Goal: Information Seeking & Learning: Learn about a topic

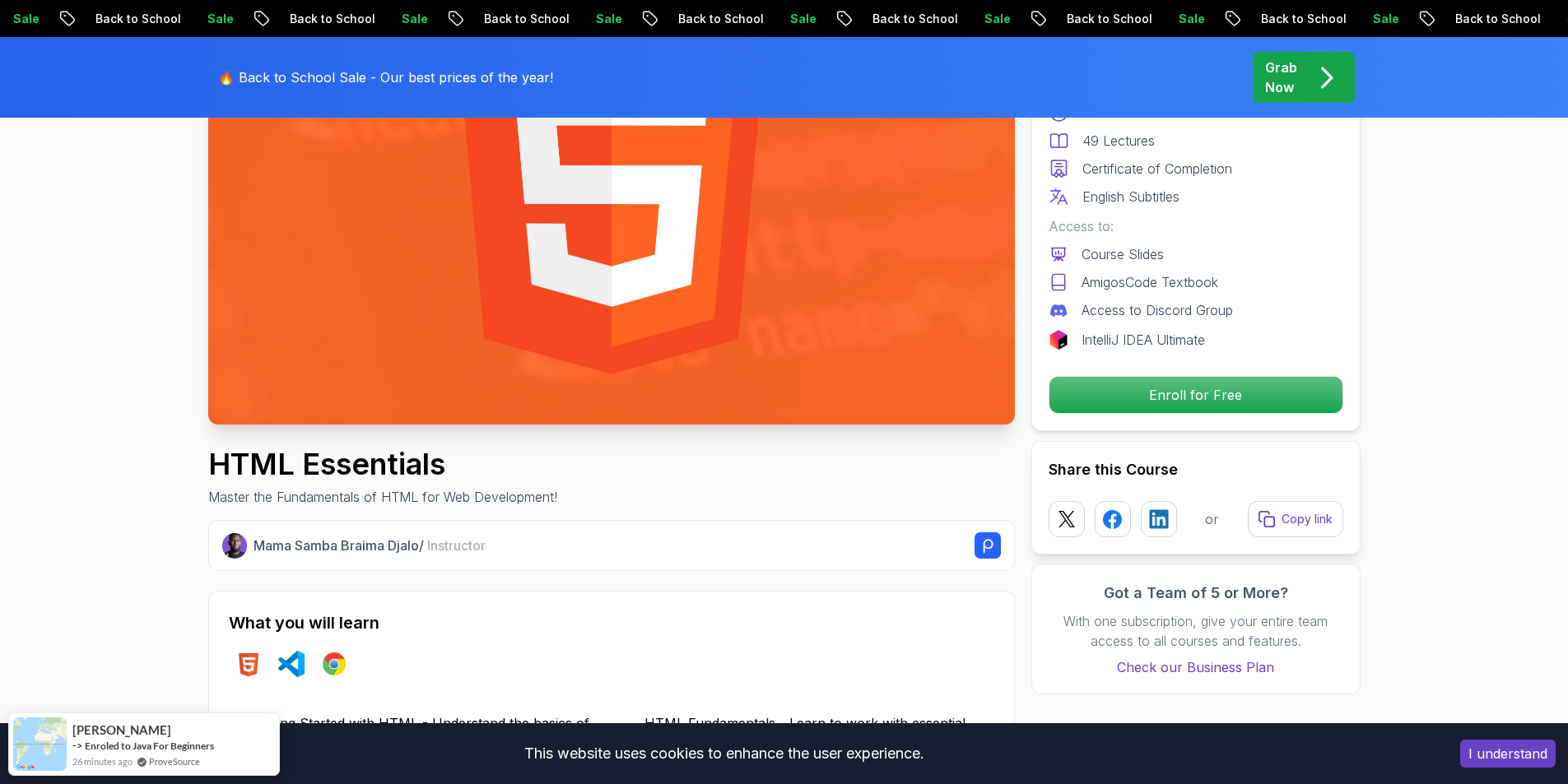
scroll to position [246, 0]
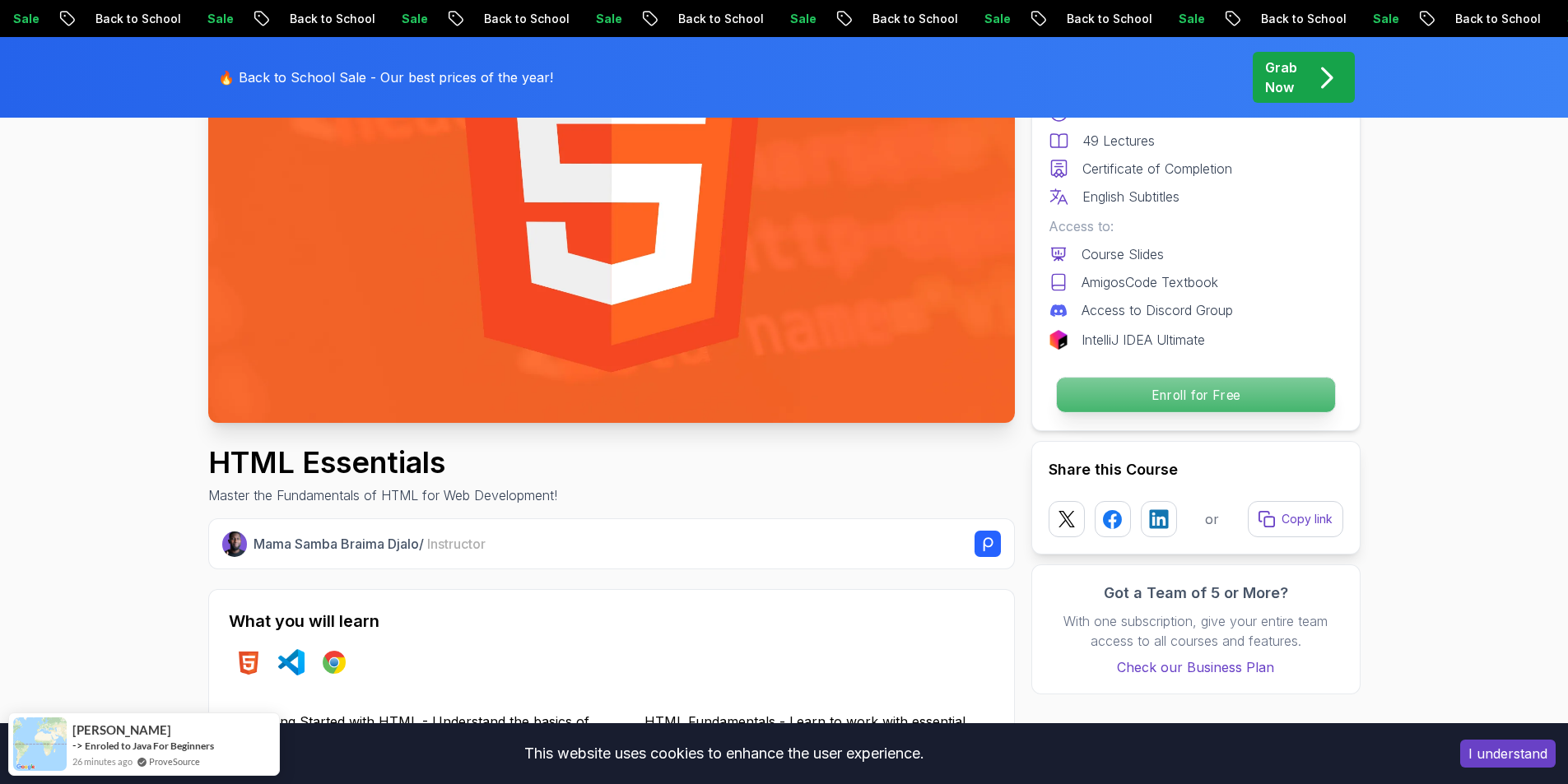
click at [1185, 404] on p "Enroll for Free" at bounding box center [1195, 395] width 278 height 35
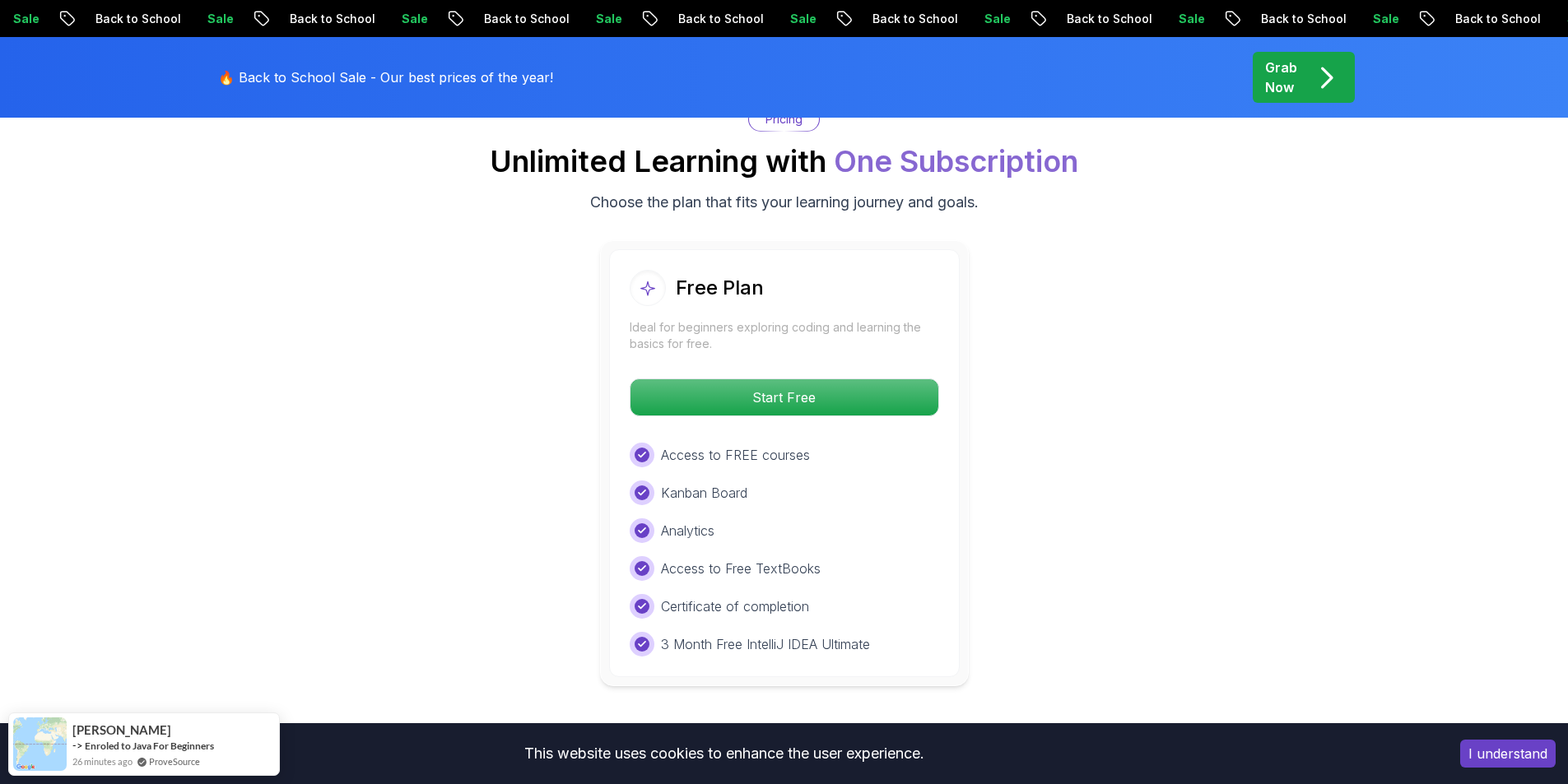
scroll to position [3330, 0]
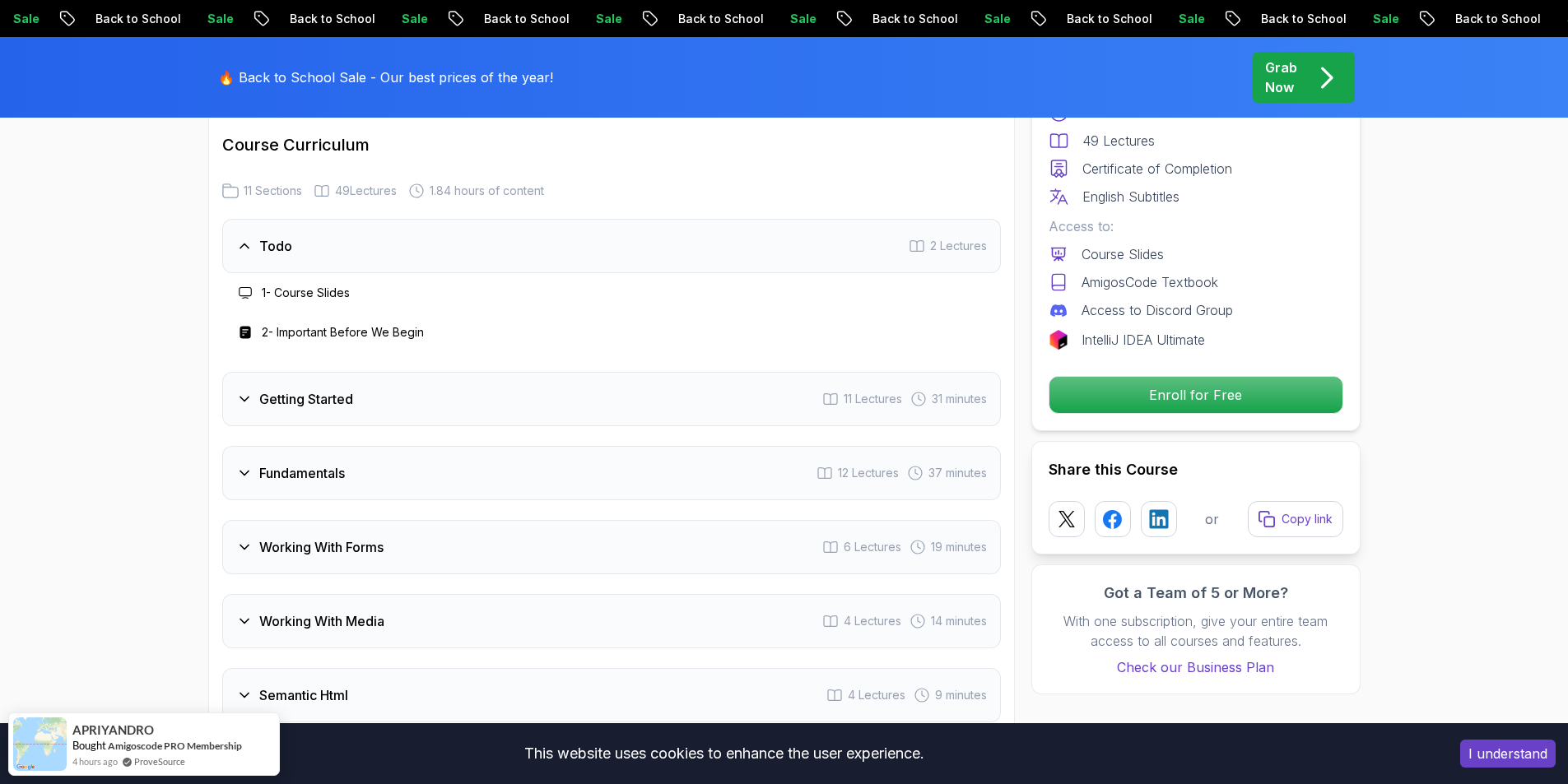
scroll to position [2096, 0]
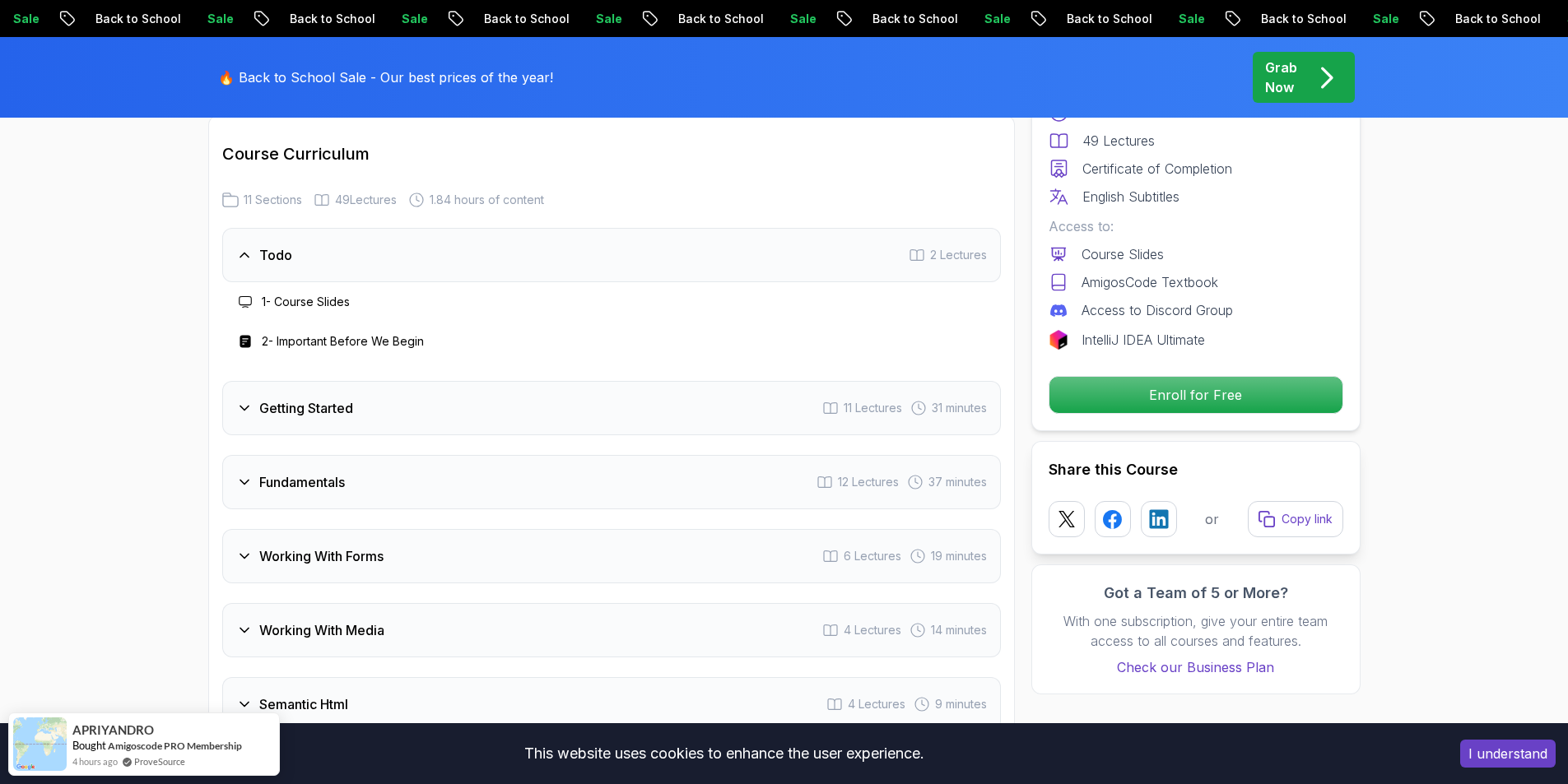
click at [357, 400] on div "Getting Started 11 Lectures 31 minutes" at bounding box center [612, 407] width 779 height 55
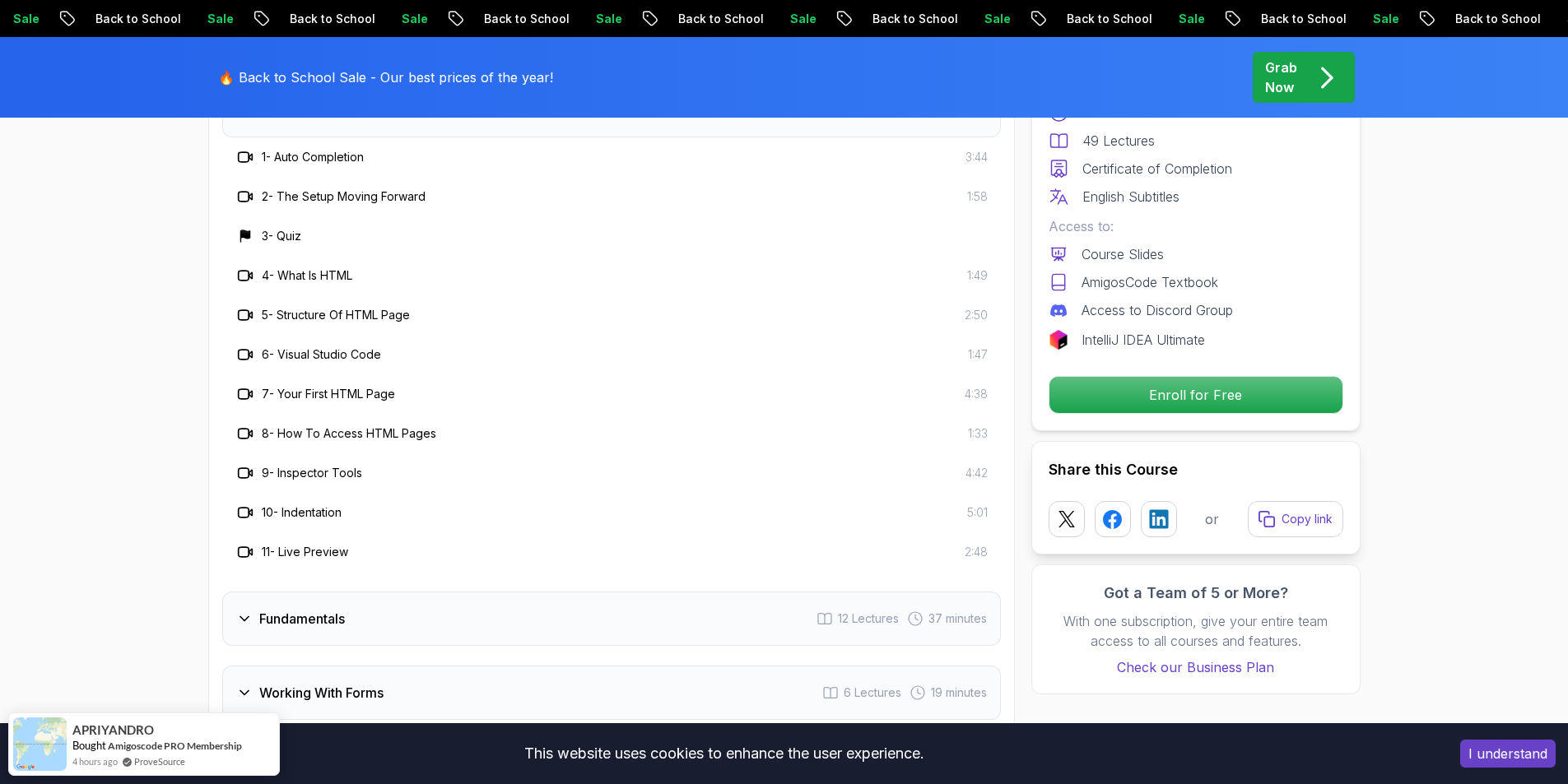
scroll to position [2342, 0]
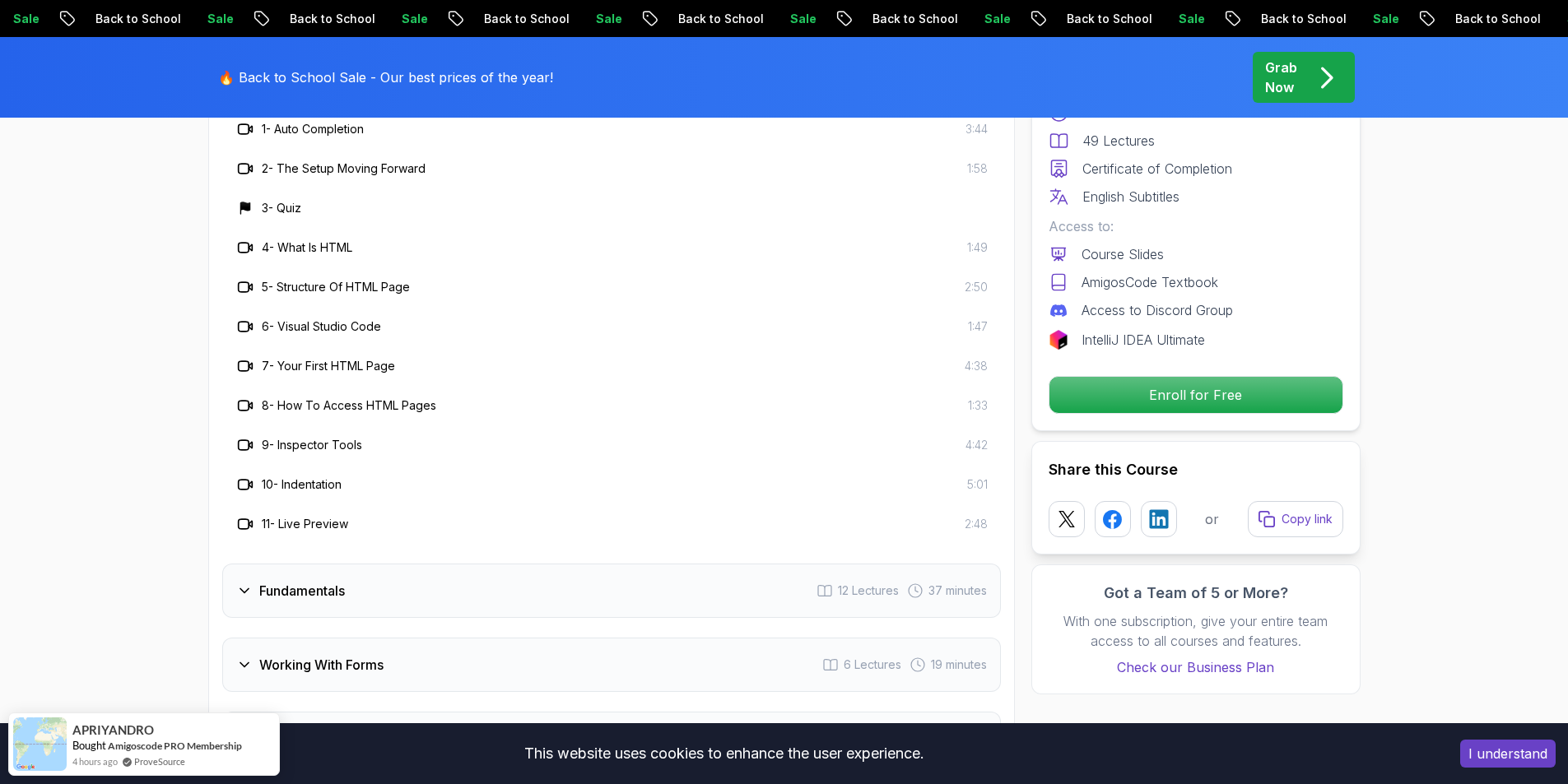
click at [362, 617] on div "Fundamentals 12 Lectures 37 minutes" at bounding box center [612, 590] width 779 height 55
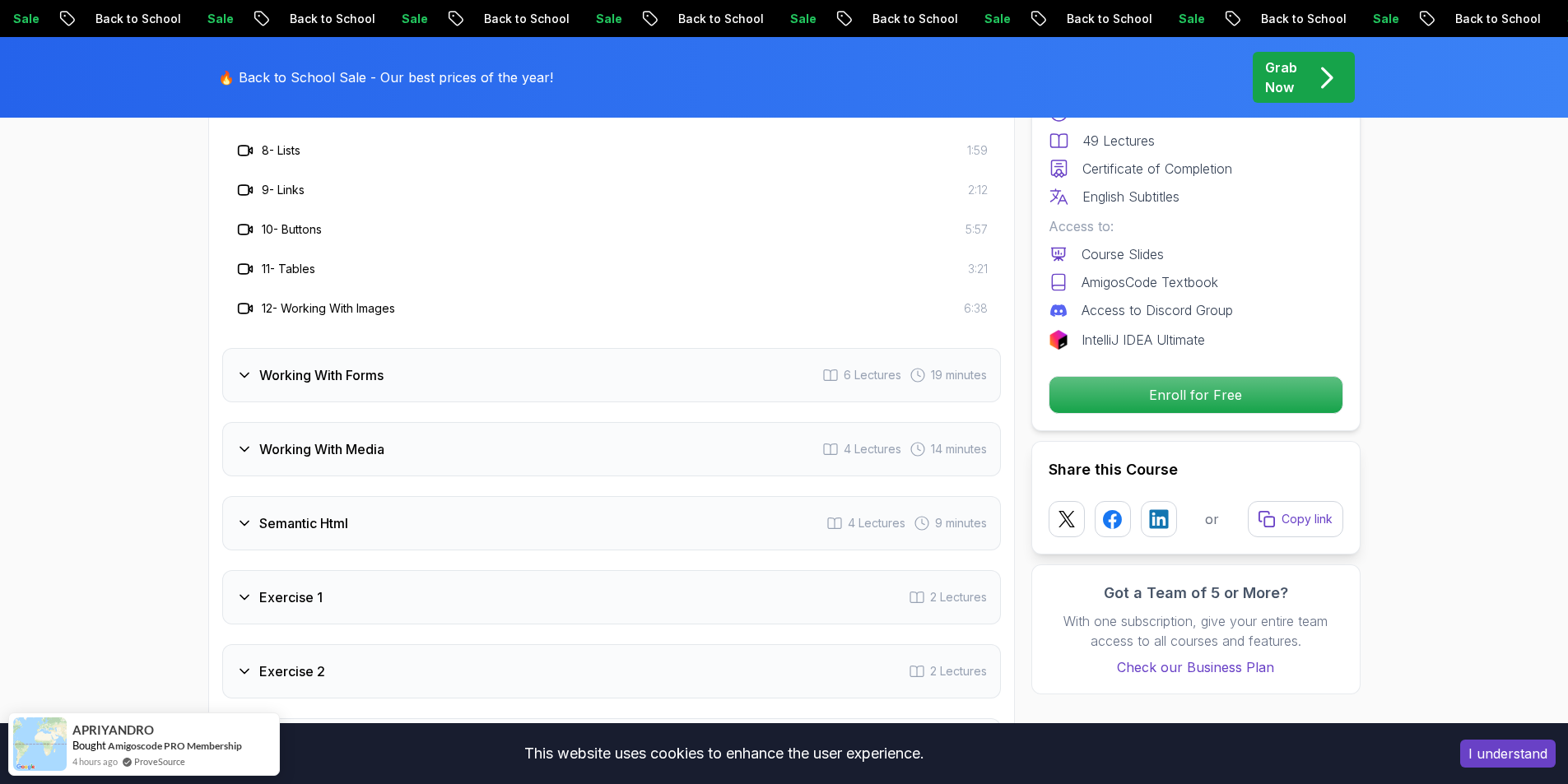
click at [363, 372] on h3 "Working With Forms" at bounding box center [321, 375] width 125 height 20
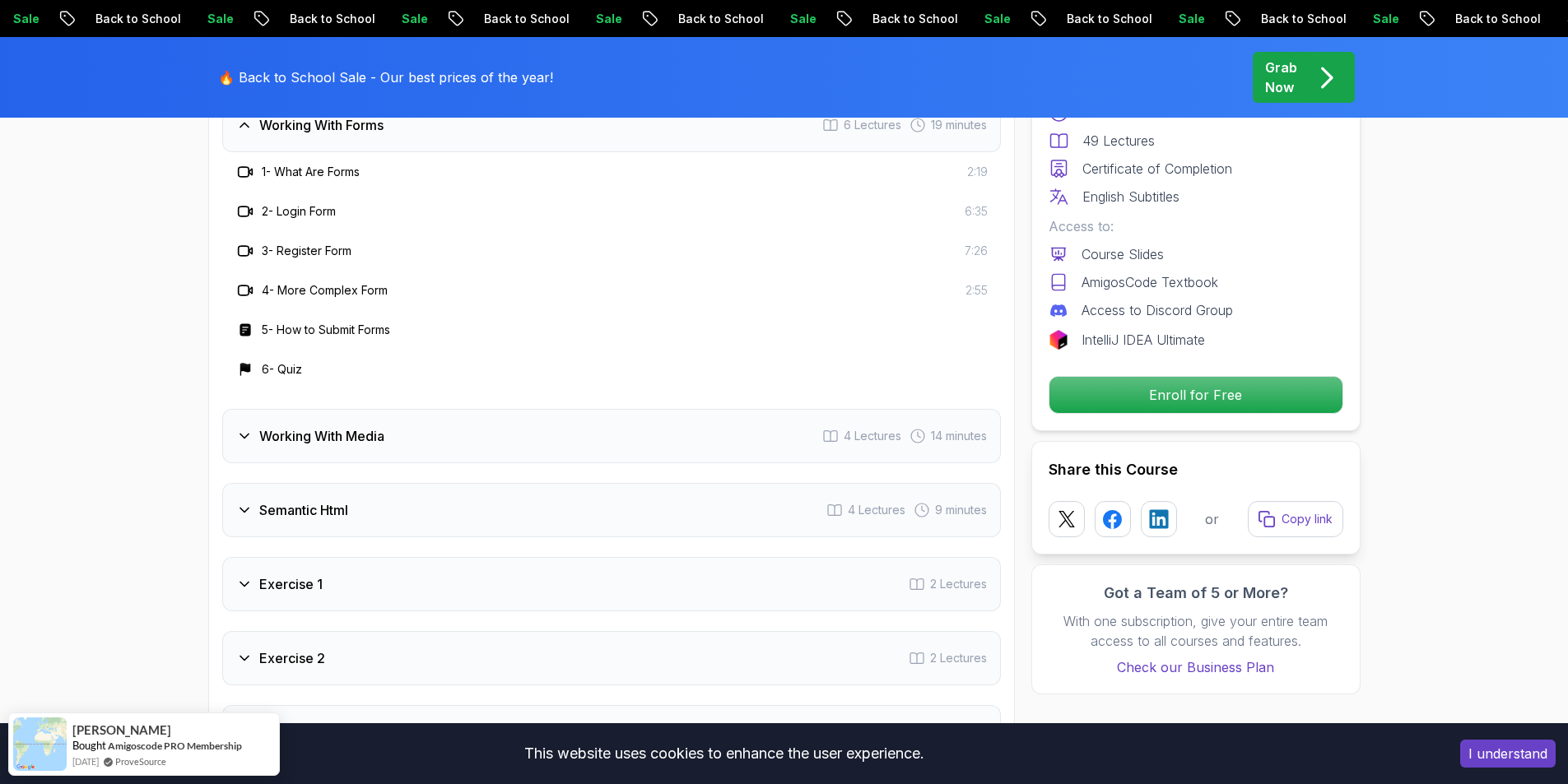
scroll to position [2549, 0]
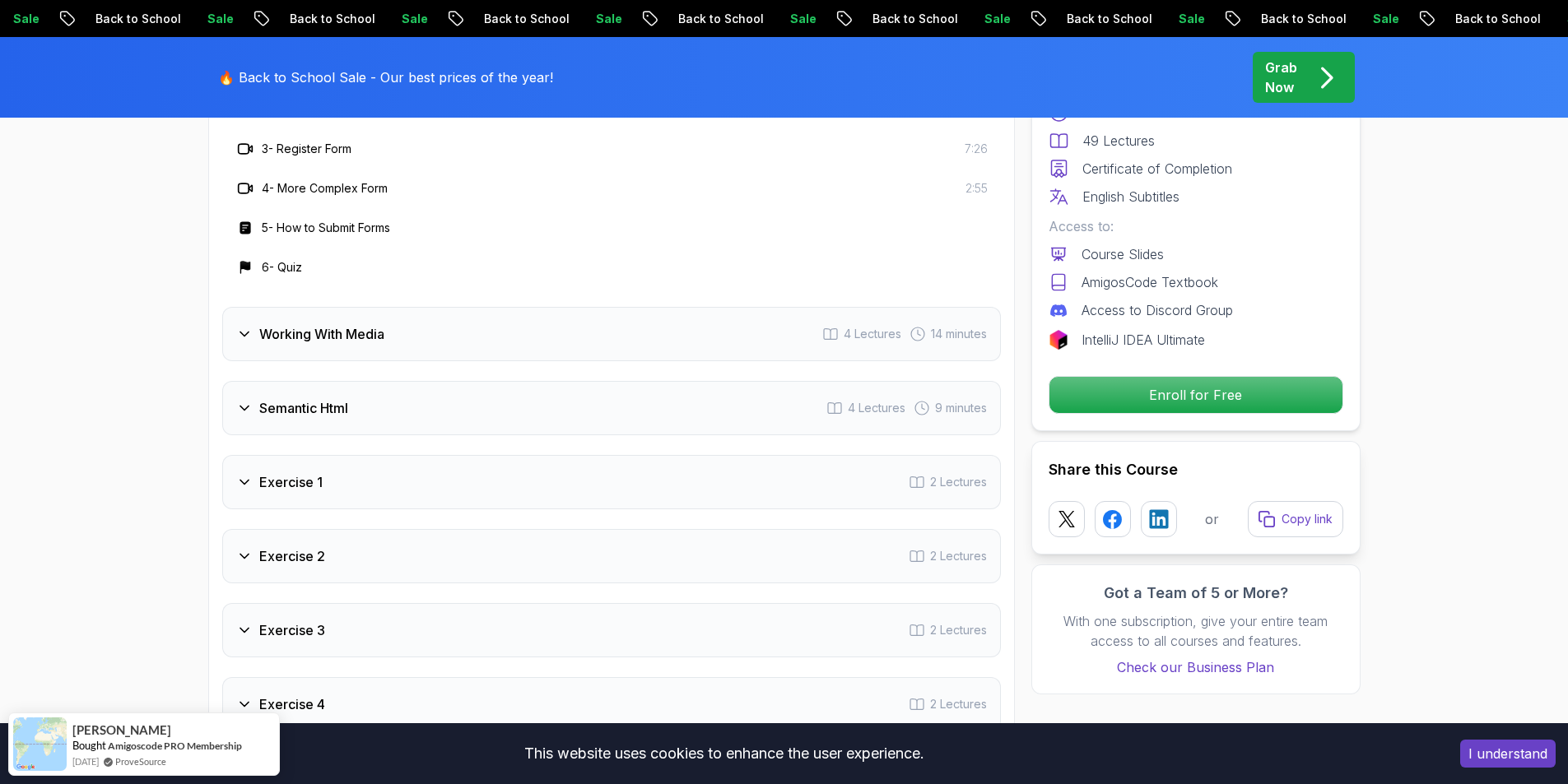
click at [398, 392] on div "Semantic Html 4 Lectures 9 minutes" at bounding box center [612, 407] width 779 height 55
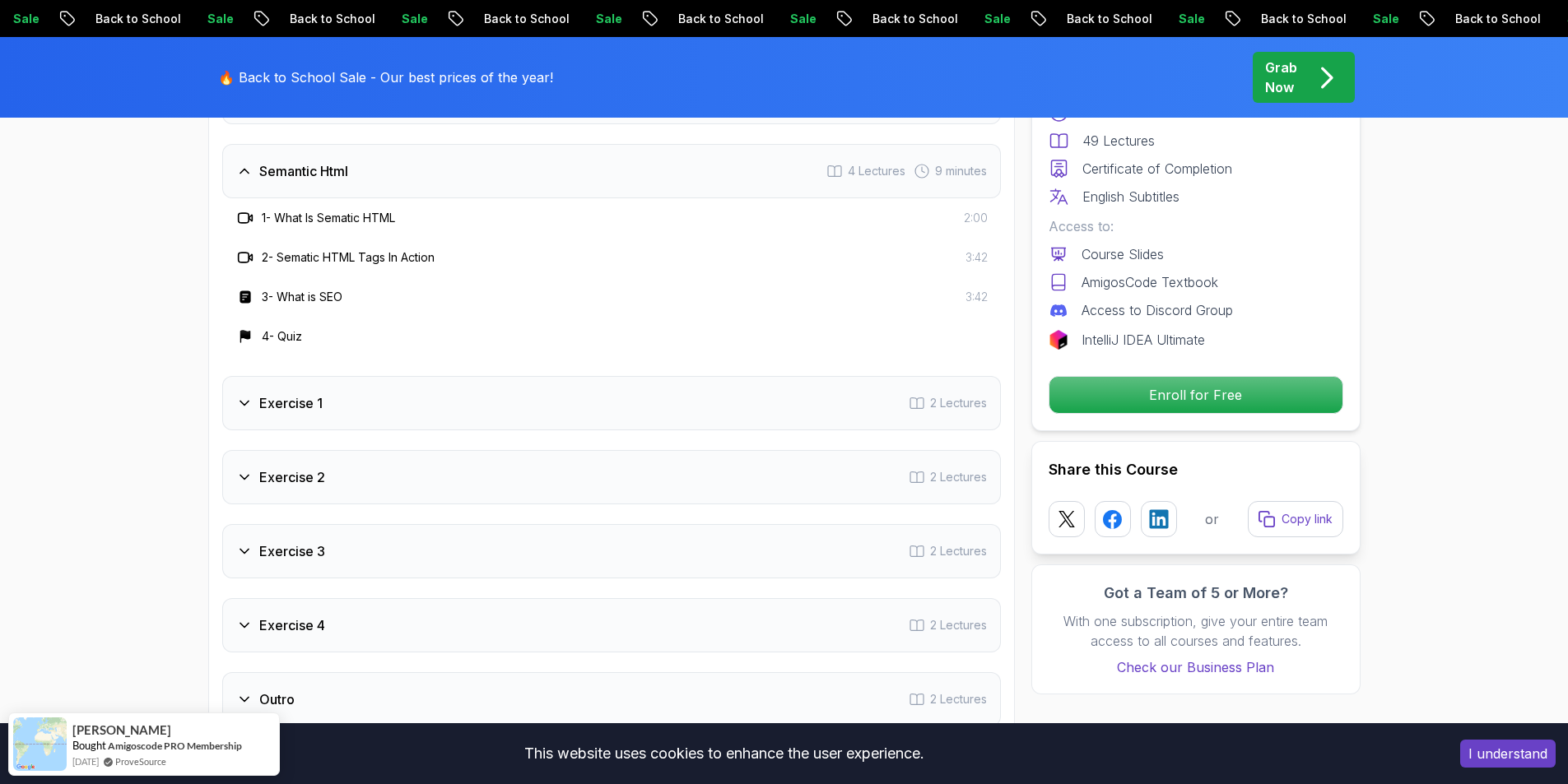
click at [334, 521] on div "Todo 2 Lectures Getting Started 11 Lectures 31 minutes Fundamentals 12 Lectures…" at bounding box center [612, 250] width 779 height 953
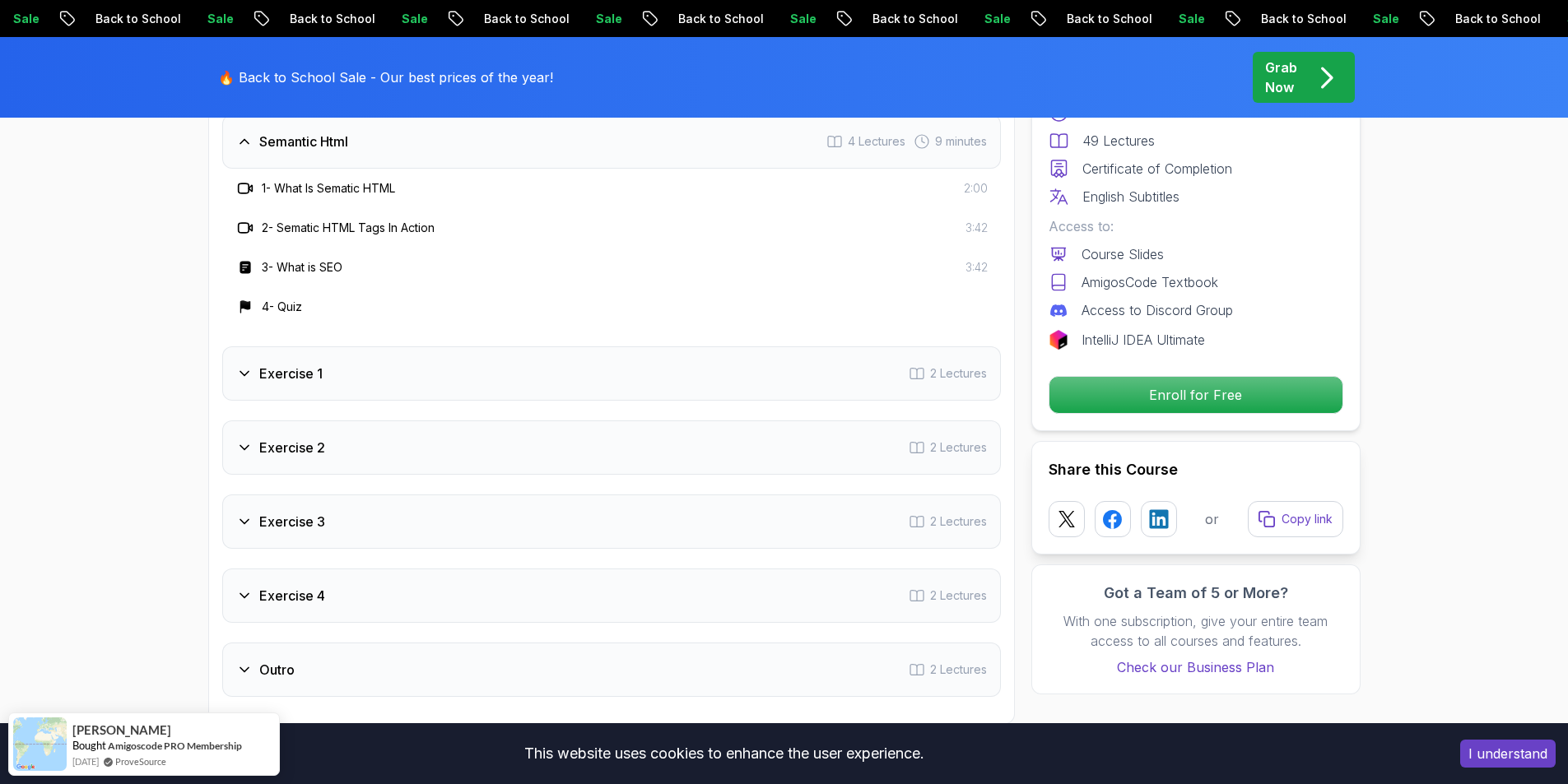
scroll to position [2467, 0]
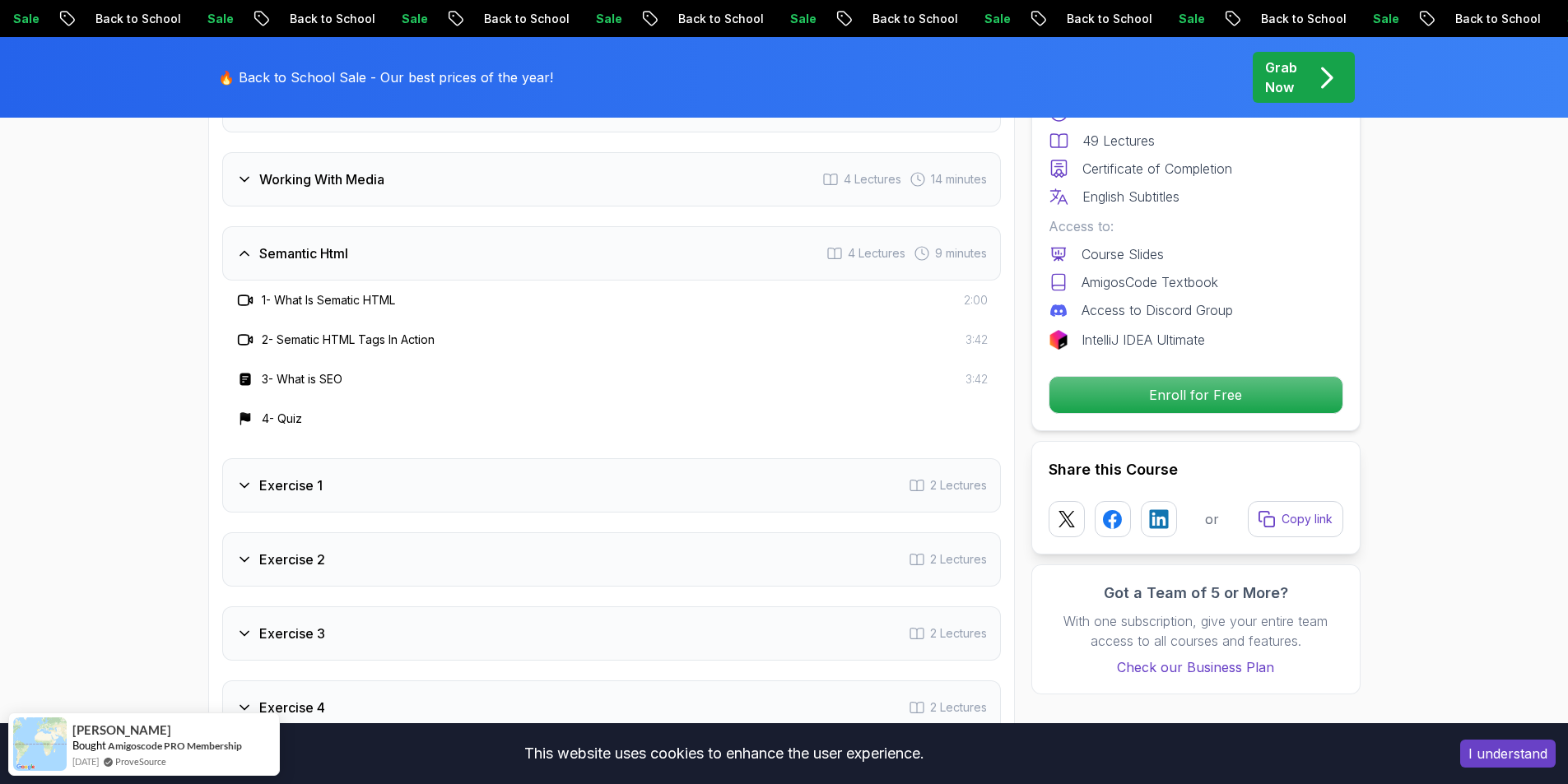
click at [501, 259] on div "Semantic Html 4 Lectures 9 minutes" at bounding box center [612, 253] width 779 height 55
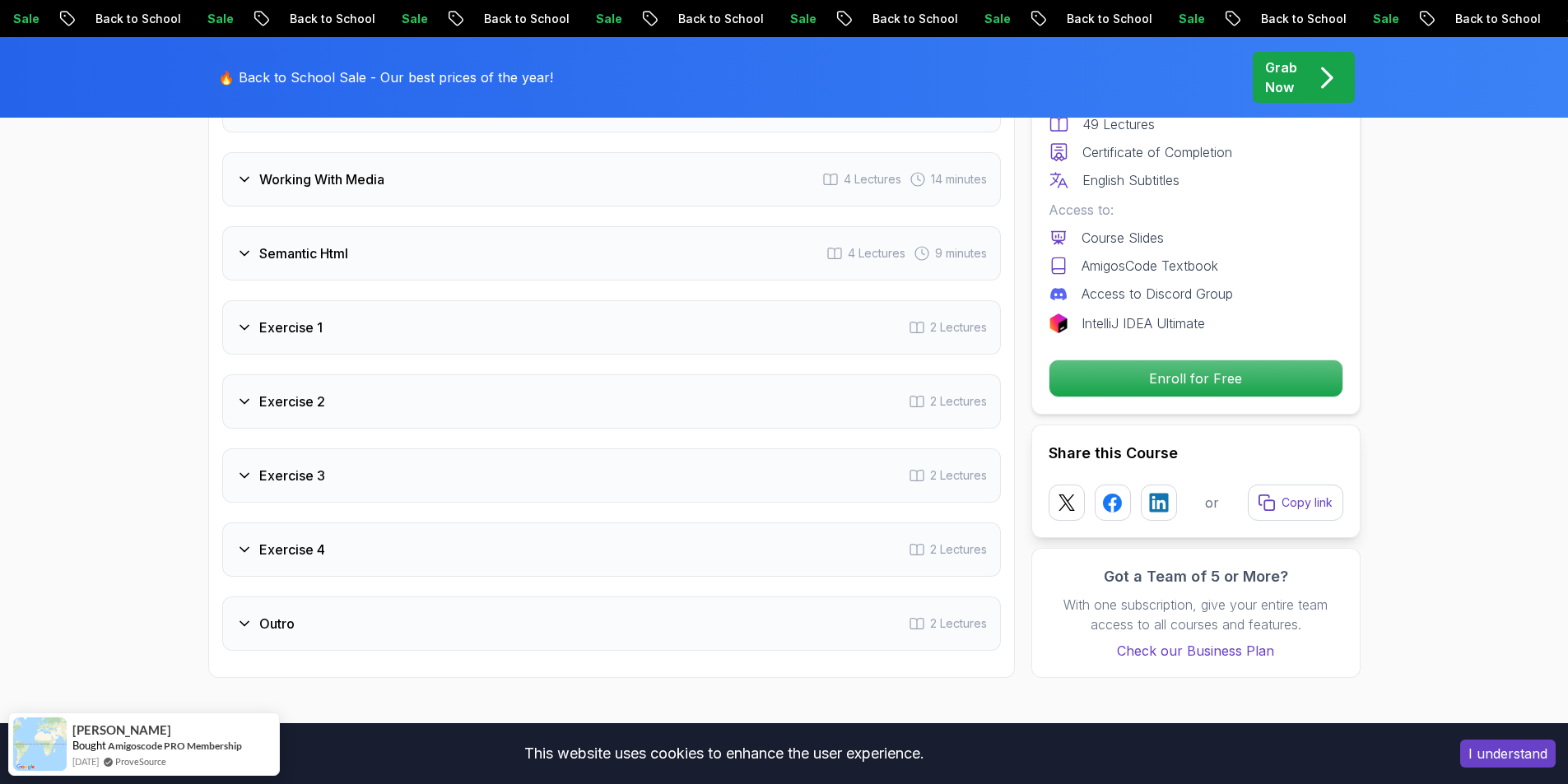
click at [450, 185] on div "Working With Media 4 Lectures 14 minutes" at bounding box center [612, 179] width 779 height 55
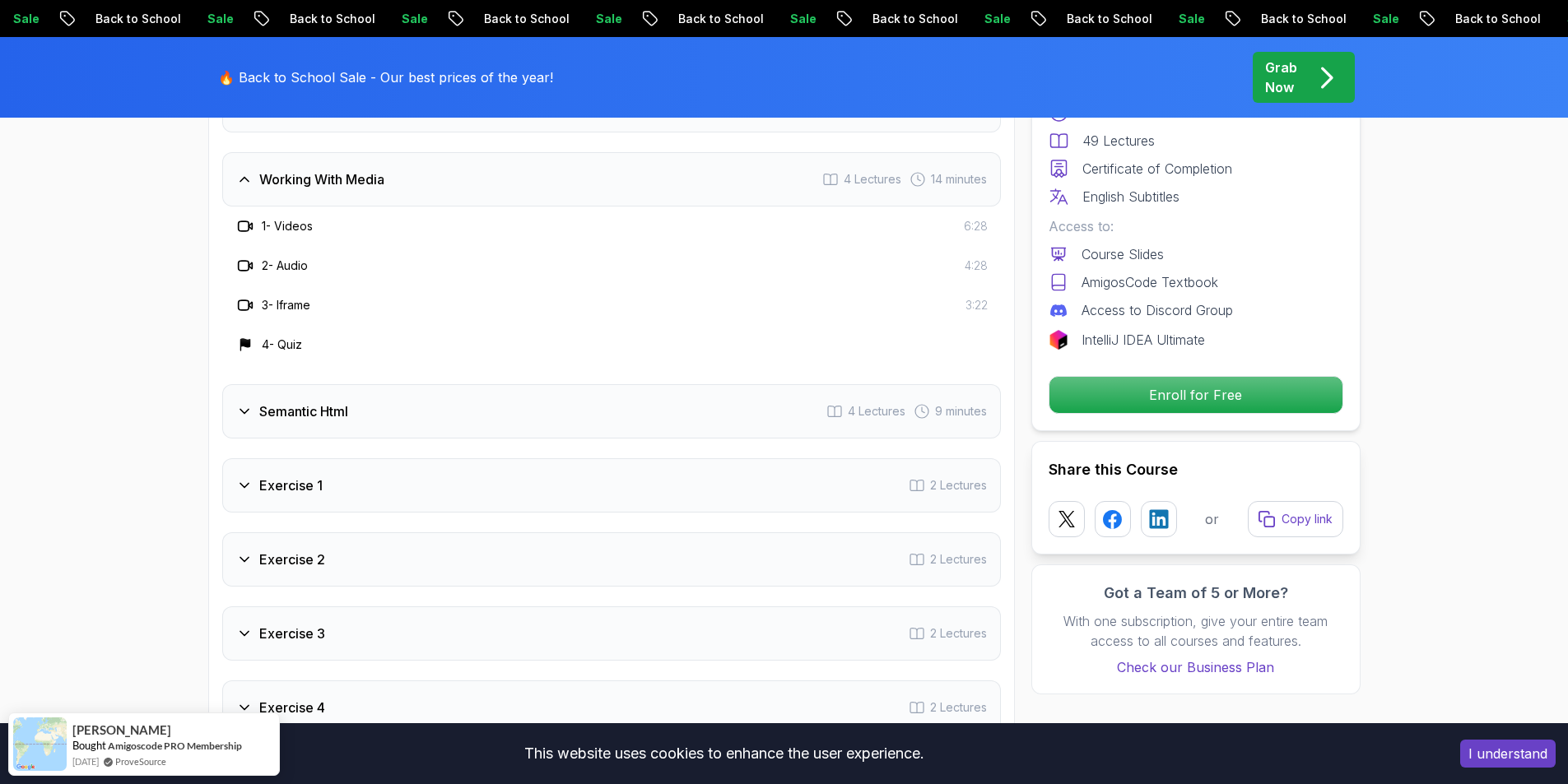
click at [450, 185] on div "Working With Media 4 Lectures 14 minutes" at bounding box center [612, 179] width 779 height 55
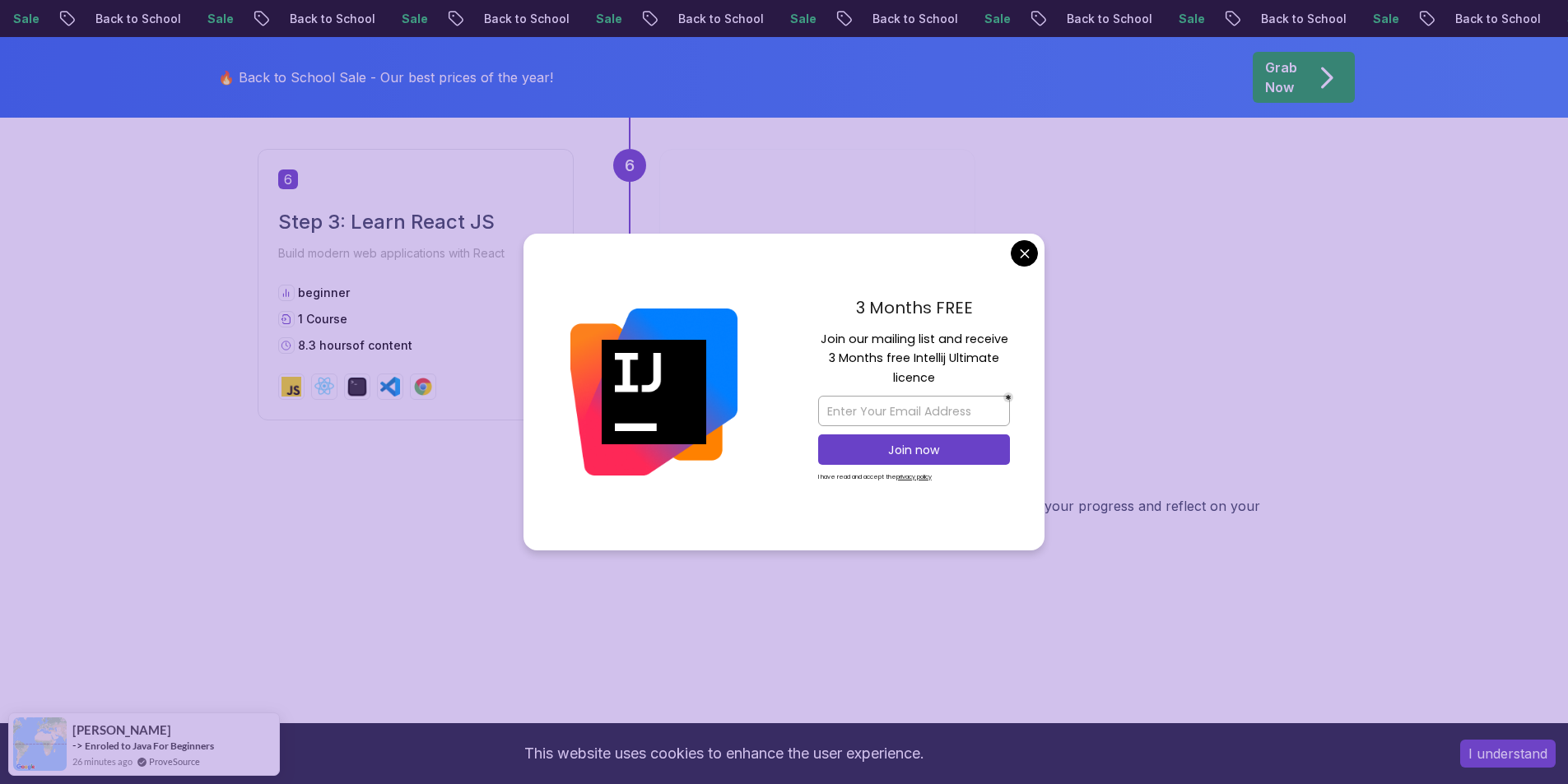
scroll to position [2797, 0]
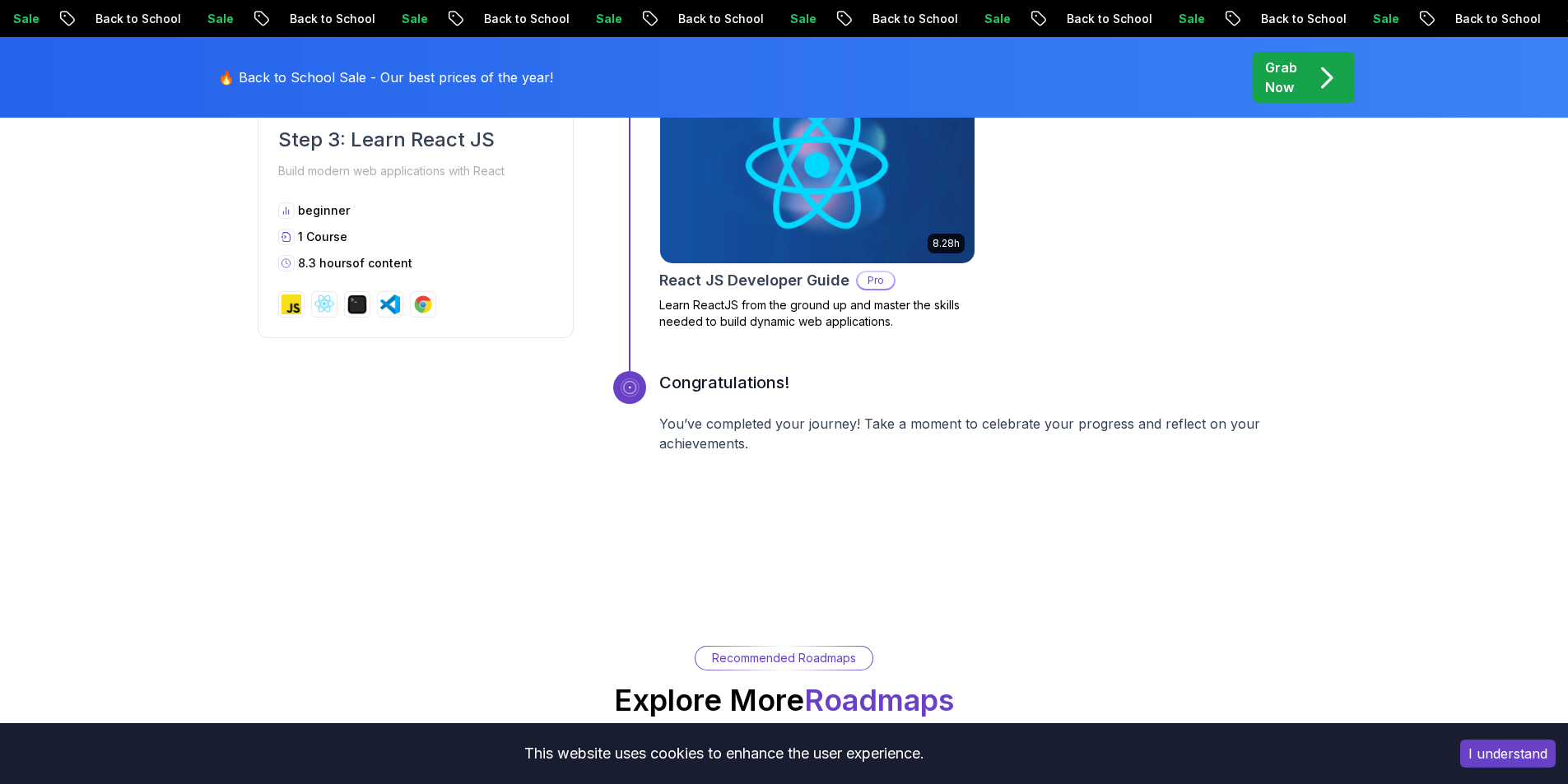
scroll to position [2138, 0]
